Goal: Task Accomplishment & Management: Complete application form

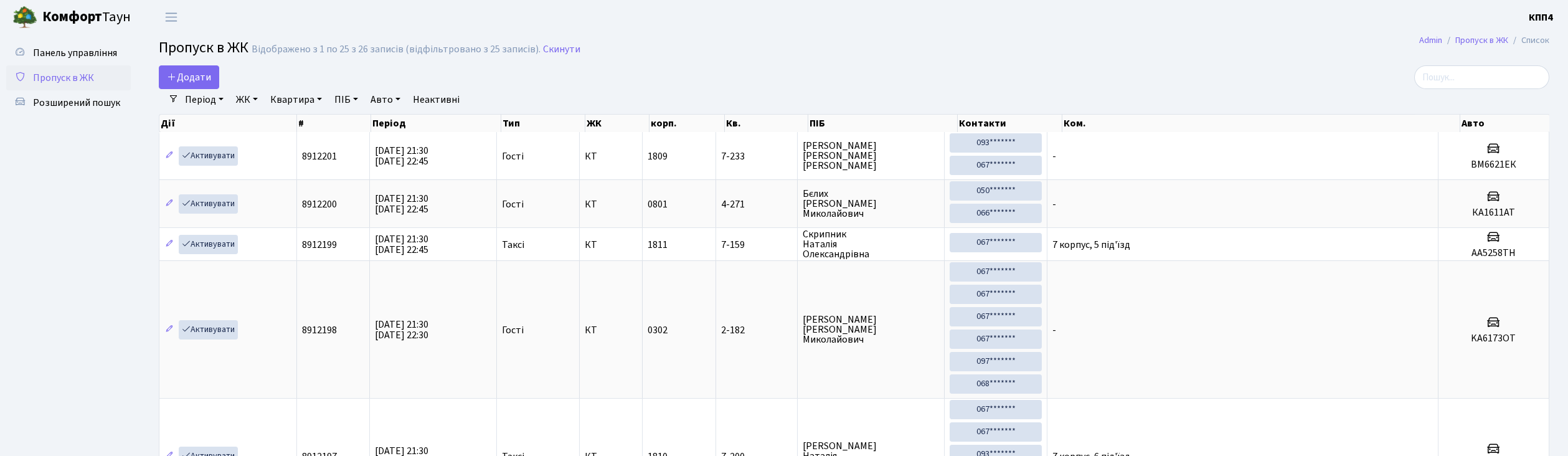
select select "25"
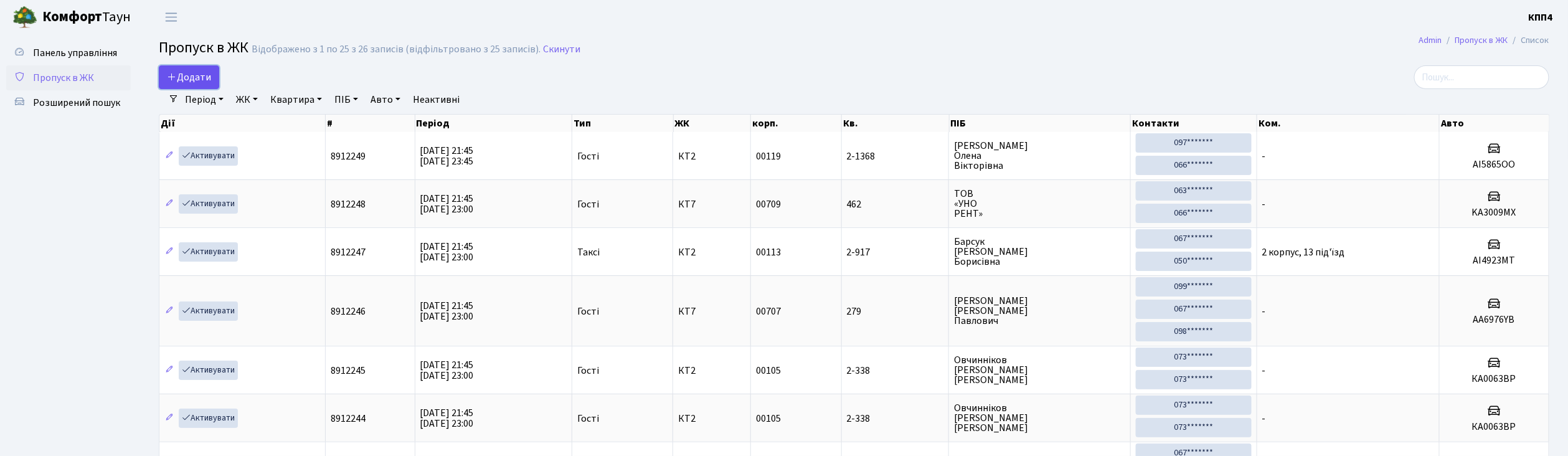
click at [202, 75] on span "Додати" at bounding box center [189, 77] width 44 height 14
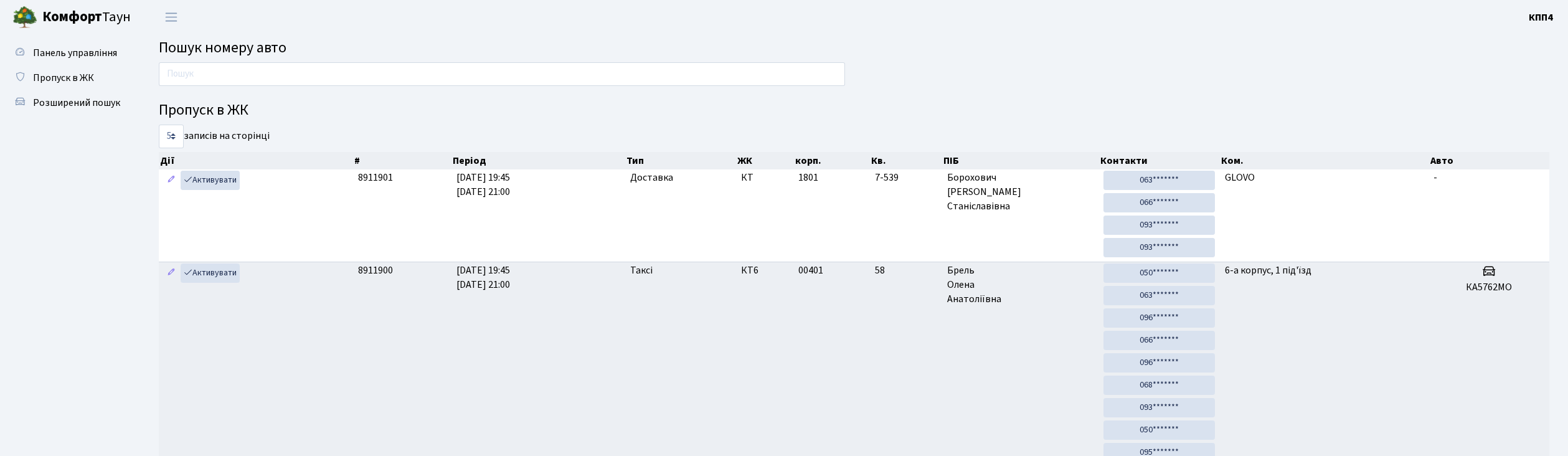
scroll to position [68, 0]
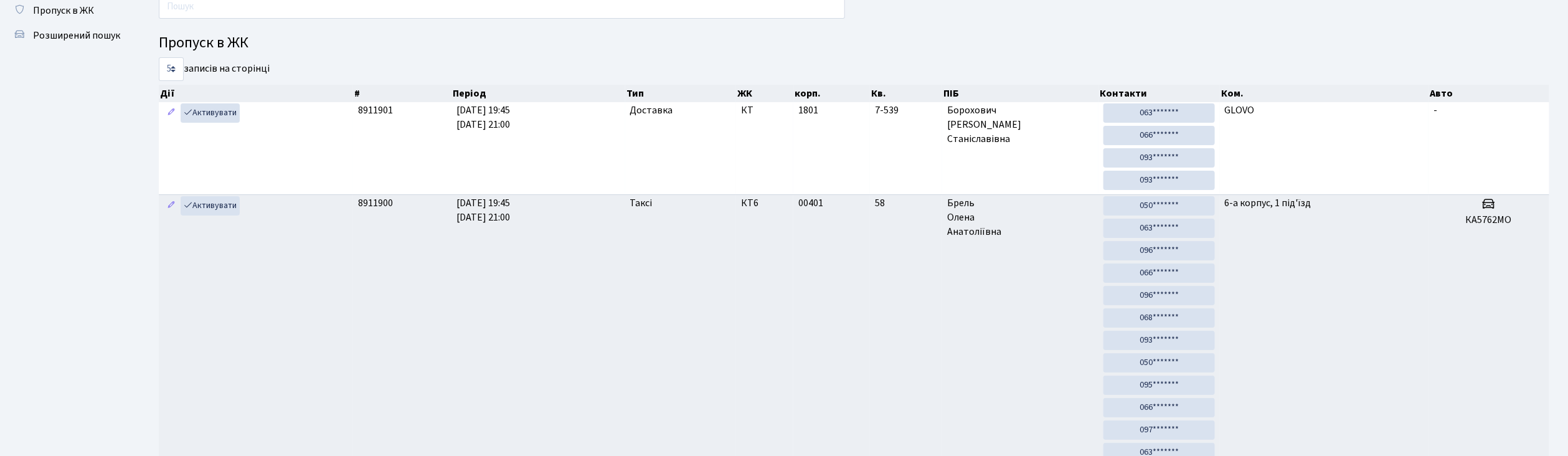
click at [319, 5] on input "text" at bounding box center [502, 7] width 686 height 24
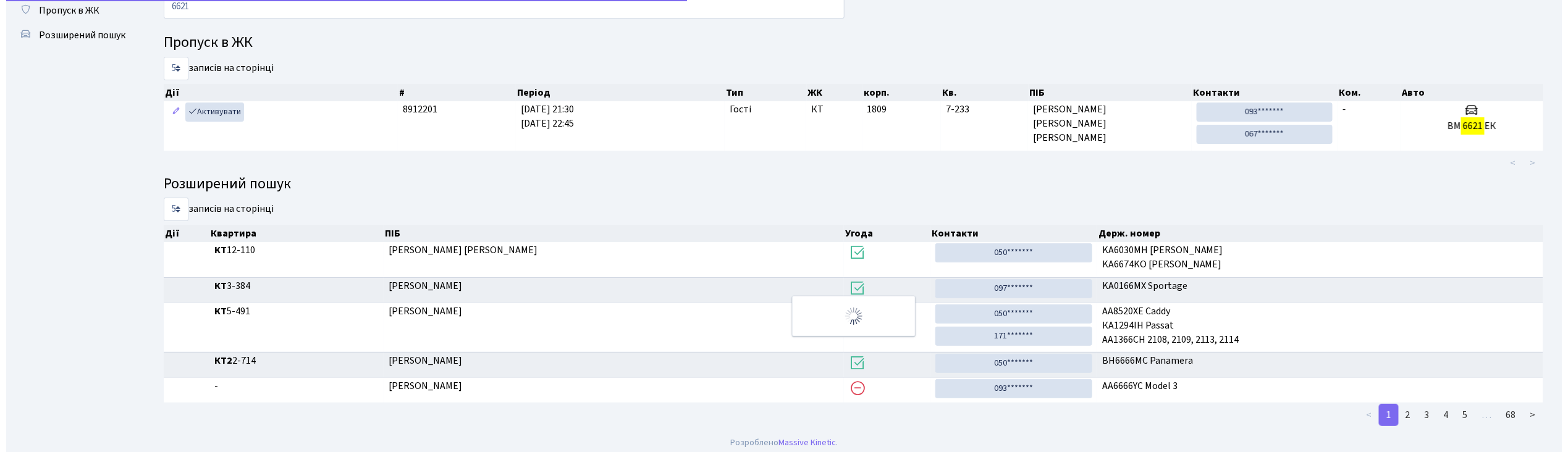
scroll to position [0, 0]
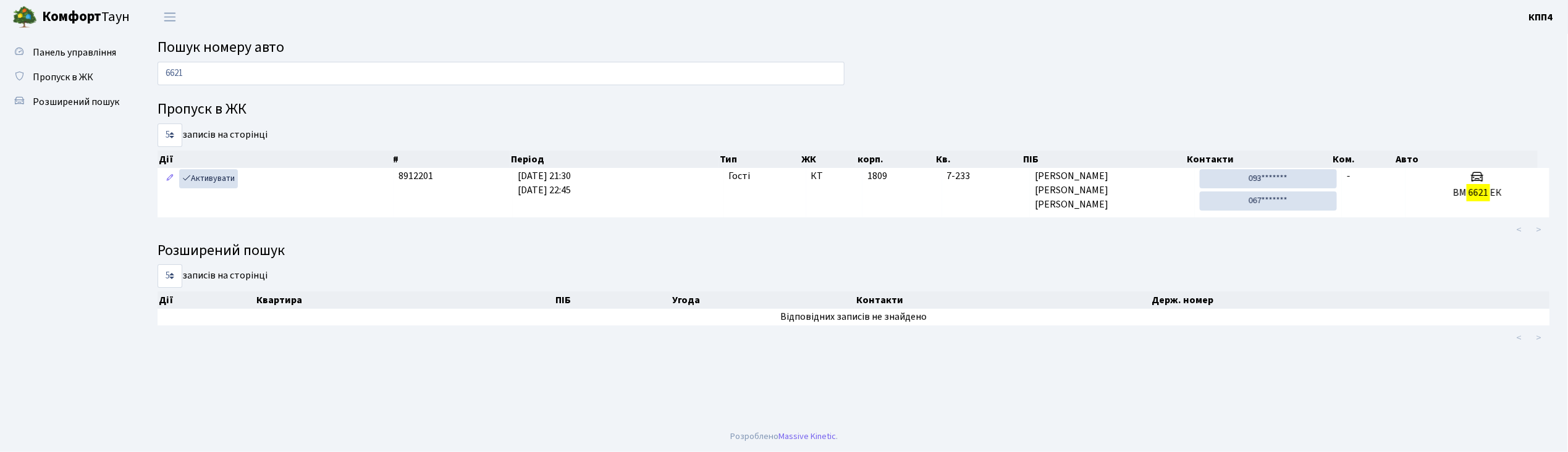
type input "6621"
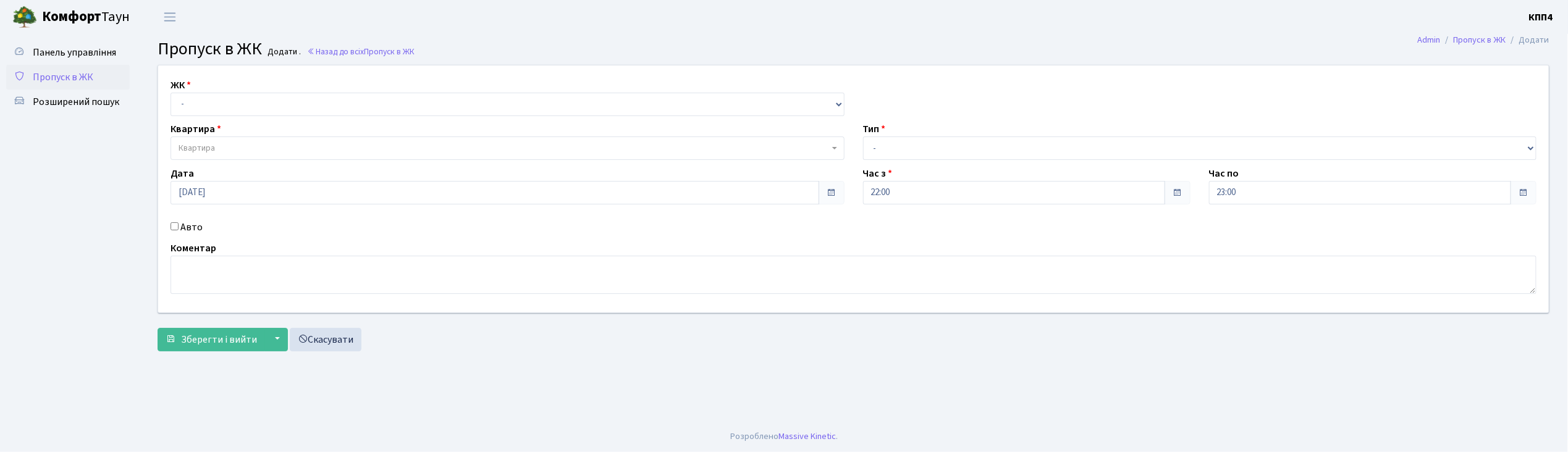
click at [176, 226] on input "Авто" at bounding box center [174, 226] width 8 height 8
checkbox input "true"
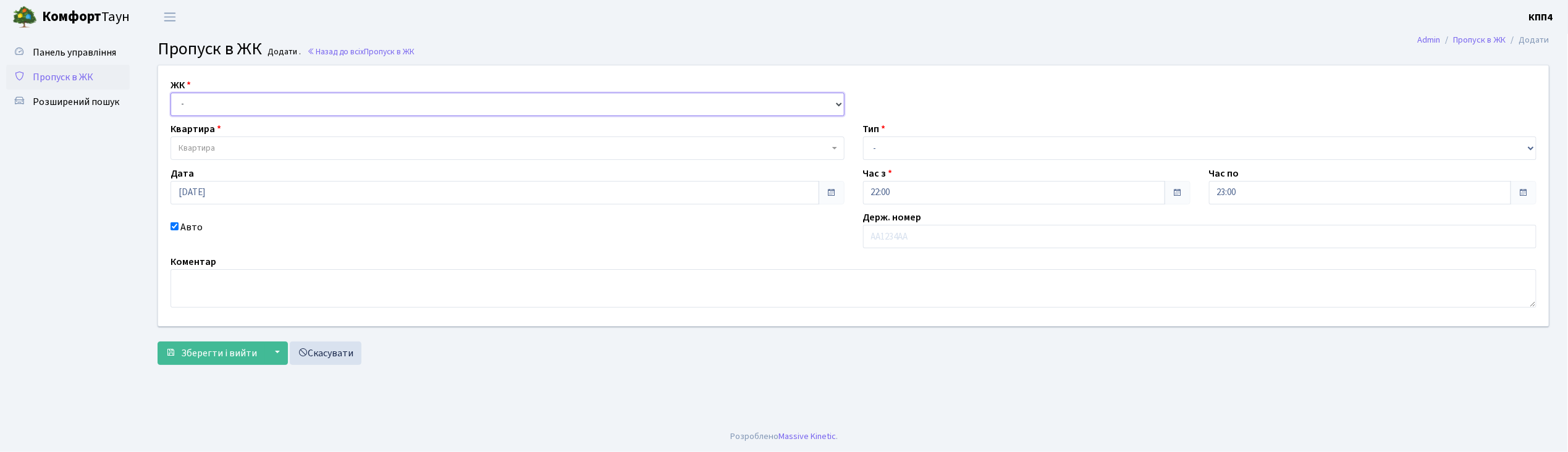
click at [285, 105] on select "- КТ, вул. Регенераторна, 4 КТ2, просп. Соборності, 17 КТ3, вул. Березнева, 16 …" at bounding box center [507, 105] width 674 height 24
select select "271"
click at [170, 93] on select "- КТ, вул. Регенераторна, 4 КТ2, просп. Соборності, 17 КТ3, вул. Березнева, 16 …" at bounding box center [507, 105] width 674 height 24
select select
click at [281, 150] on span "Квартира" at bounding box center [504, 148] width 651 height 13
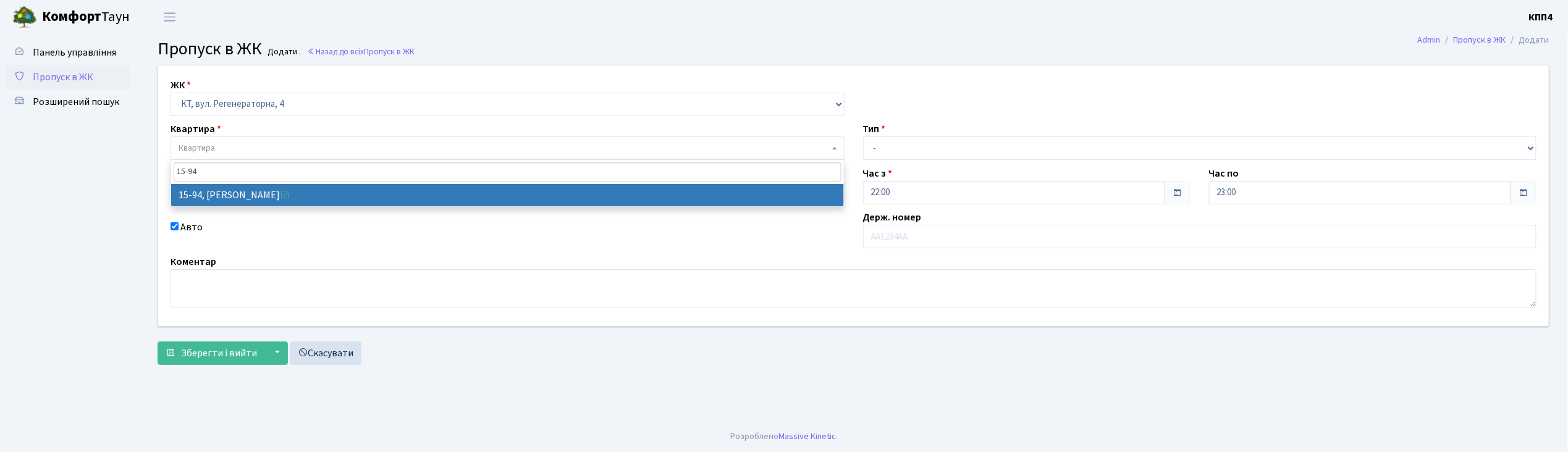
type input "15-94"
select select "8869"
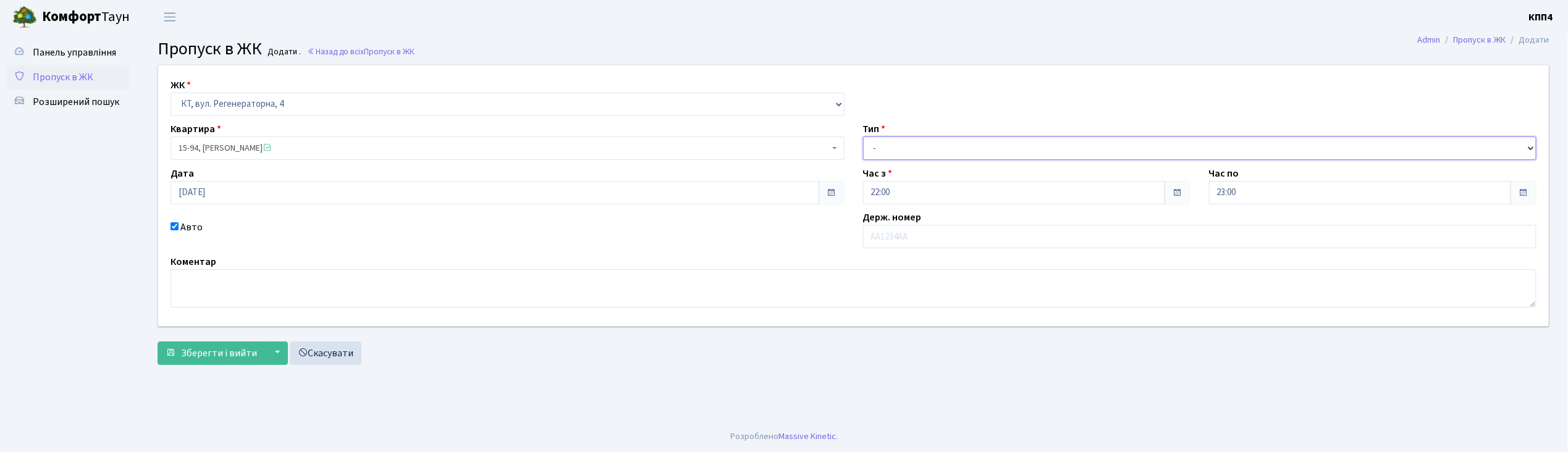
click at [932, 154] on select "- Доставка Таксі Гості Сервіс" at bounding box center [1201, 148] width 674 height 24
select select "3"
click at [864, 136] on select "- Доставка Таксі Гості Сервіс" at bounding box center [1201, 148] width 674 height 24
click at [975, 240] on input "text" at bounding box center [1201, 236] width 674 height 24
click at [307, 102] on select "- КТ, вул. Регенераторна, 4 КТ2, просп. Соборності, 17 КТ3, вул. Березнева, 16 …" at bounding box center [507, 105] width 674 height 24
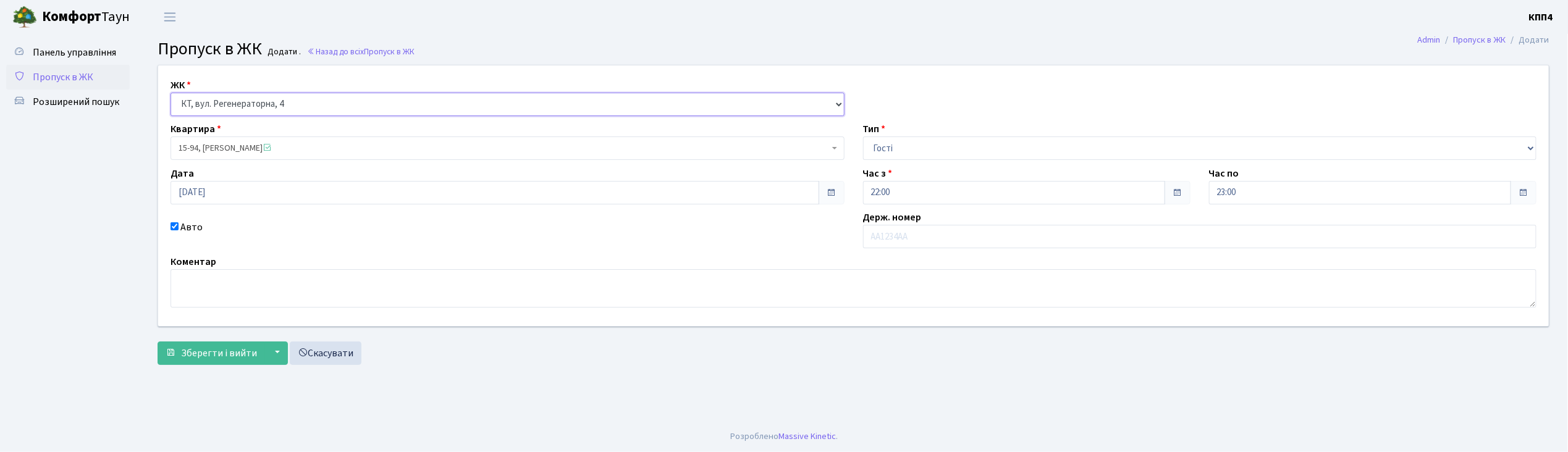
select select
click at [170, 93] on select "- КТ, вул. Регенераторна, 4 КТ2, просп. Соборності, 17 КТ3, вул. Березнева, 16 …" at bounding box center [507, 105] width 674 height 24
select select
click at [889, 237] on input "text" at bounding box center [1201, 236] width 674 height 24
click at [678, 40] on h3 "Пропуск в ЖК Додати . Назад до всіх Пропуск в ЖК" at bounding box center [853, 49] width 1392 height 21
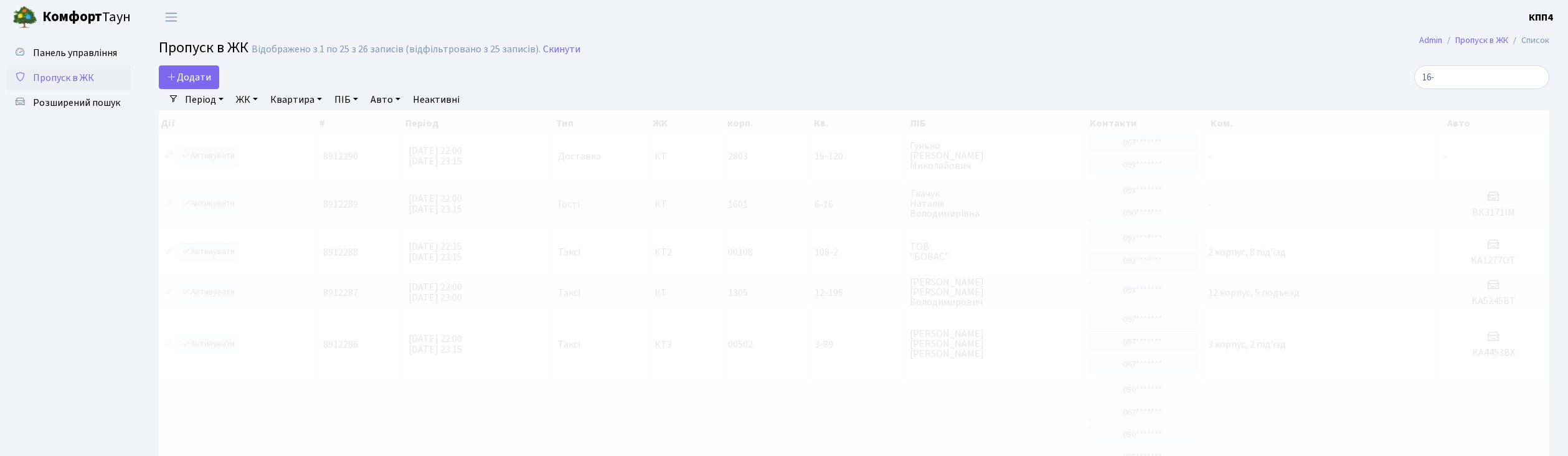
select select "25"
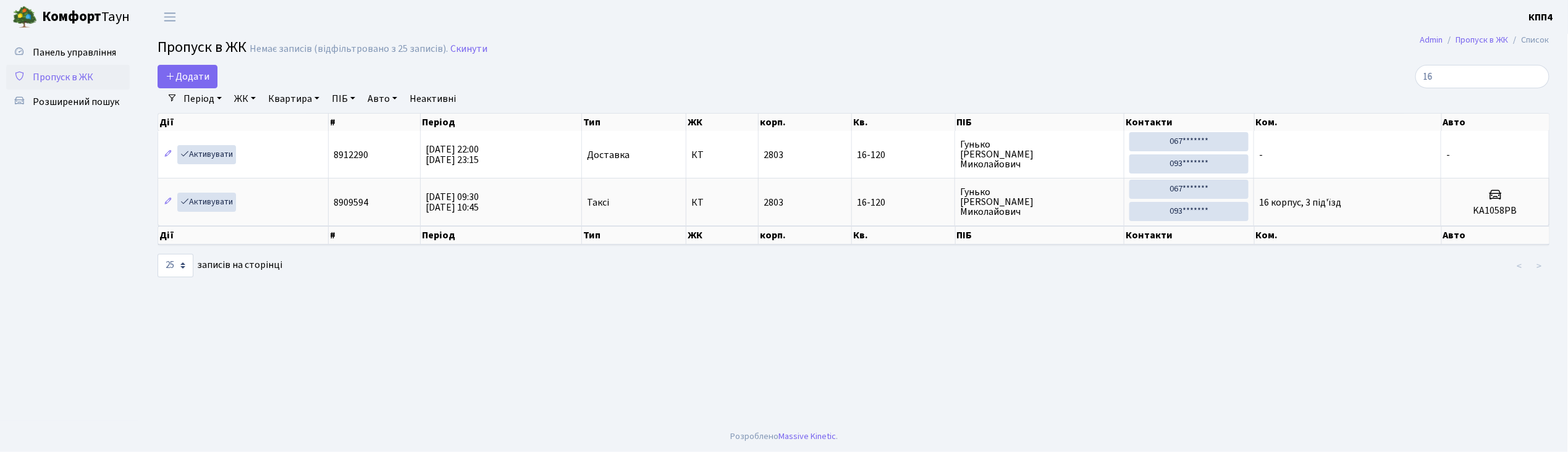
type input "1"
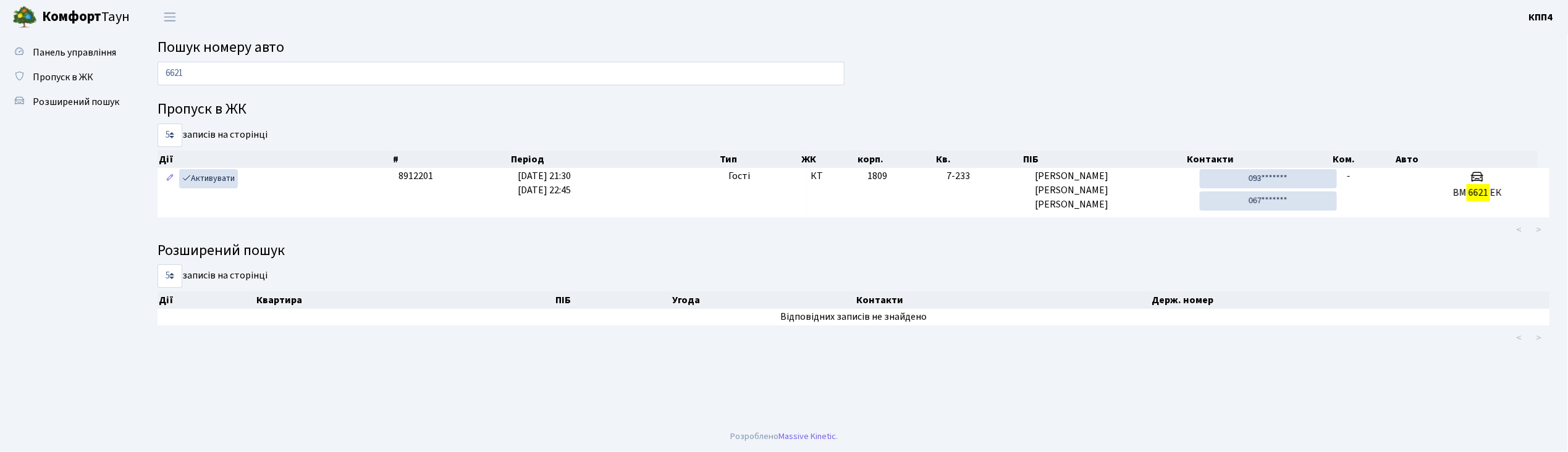
click at [209, 78] on input "6621" at bounding box center [501, 73] width 687 height 24
type input "6"
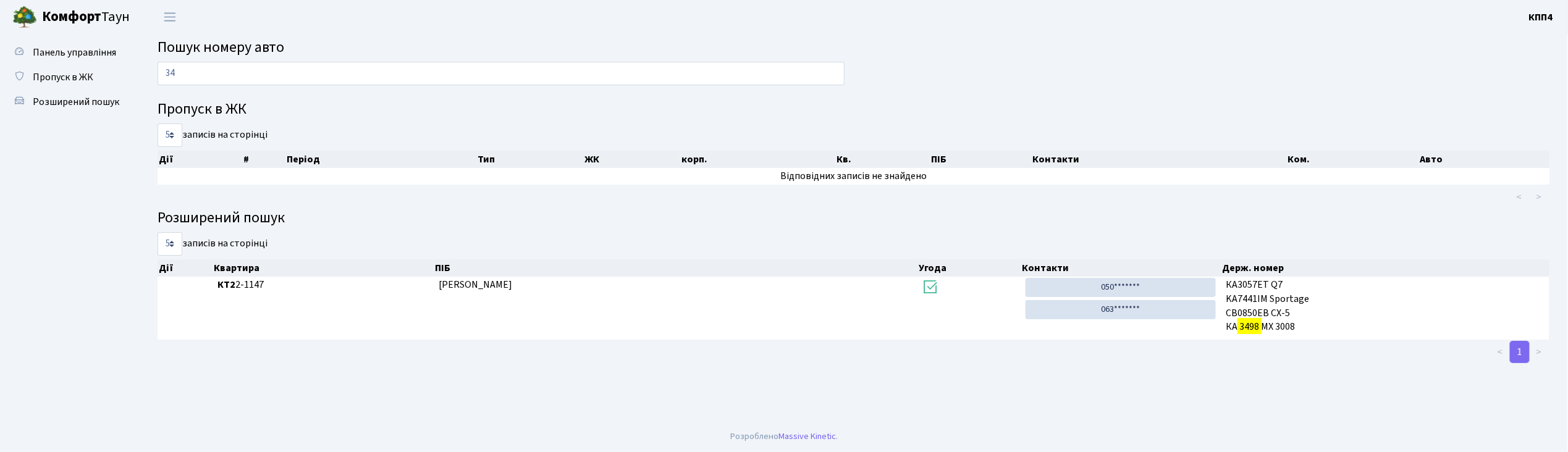
type input "3"
